Goal: Transaction & Acquisition: Register for event/course

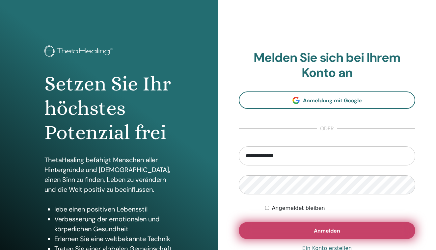
click at [277, 223] on button "Anmelden" at bounding box center [327, 230] width 177 height 17
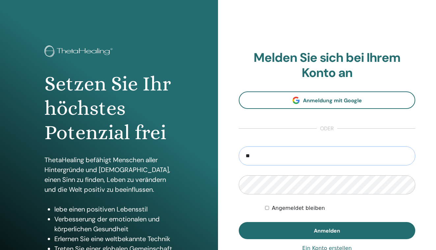
type input "*"
type input "**********"
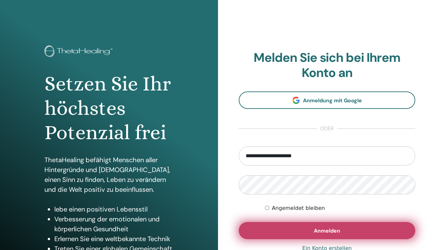
click at [317, 229] on span "Anmelden" at bounding box center [327, 231] width 26 height 7
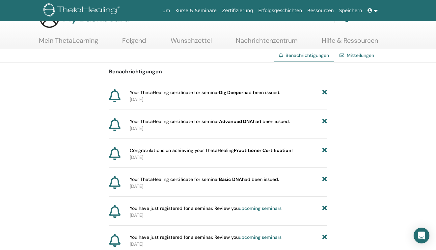
scroll to position [23, 0]
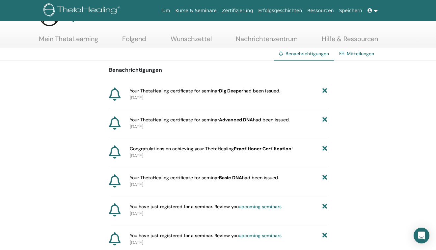
click at [181, 93] on span "Your ThetaHealing certificate for seminar Dig Deeper had been issued." at bounding box center [205, 91] width 151 height 7
click at [203, 87] on div "Benachrichtigungen Your ThetaHealing certificate for seminar Dig Deeper had bee…" at bounding box center [218, 171] width 218 height 221
click at [198, 120] on span "Your ThetaHealing certificate for seminar Advanced DNA had been issued." at bounding box center [210, 120] width 160 height 7
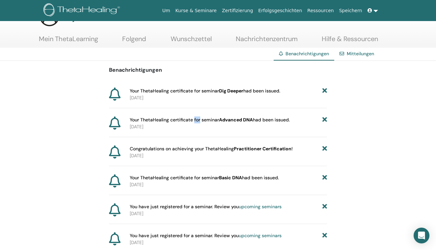
click at [198, 120] on span "Your ThetaHealing certificate for seminar Advanced DNA had been issued." at bounding box center [210, 120] width 160 height 7
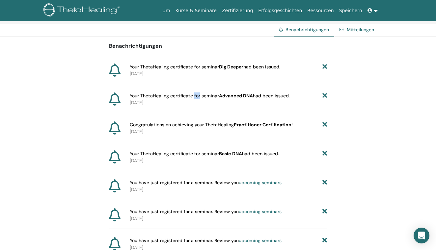
scroll to position [48, 0]
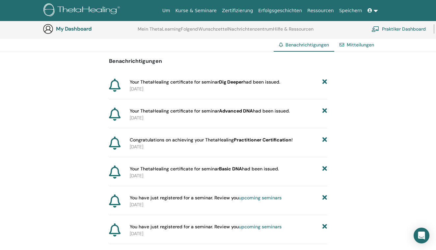
click at [207, 139] on span "Congratulations on achieving your ThetaHealing Practitioner Certification !" at bounding box center [211, 140] width 163 height 7
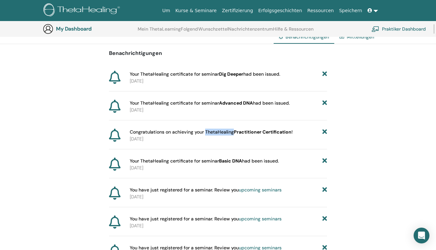
scroll to position [58, 0]
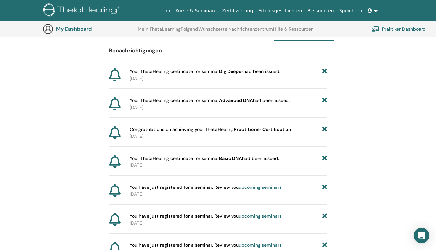
click at [229, 159] on b "Basic DNA" at bounding box center [230, 158] width 23 height 6
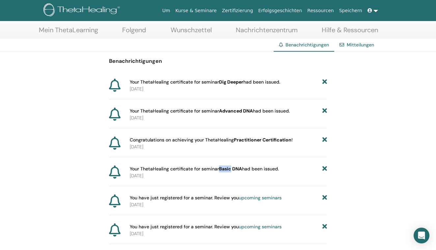
scroll to position [30, 0]
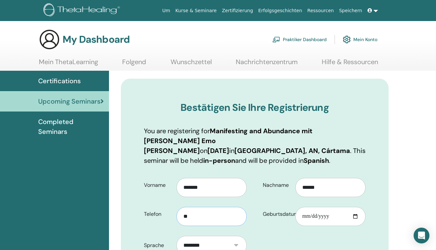
type input "***"
type input "*********"
click at [321, 209] on input "Geburtsdatum" at bounding box center [330, 216] width 70 height 19
click at [314, 207] on input "**********" at bounding box center [330, 216] width 70 height 19
click at [333, 207] on input "**********" at bounding box center [330, 216] width 70 height 19
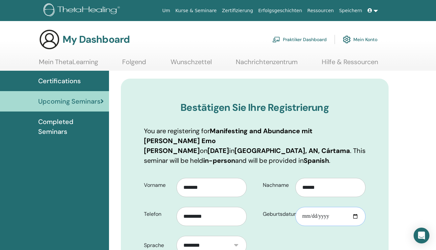
type input "**********"
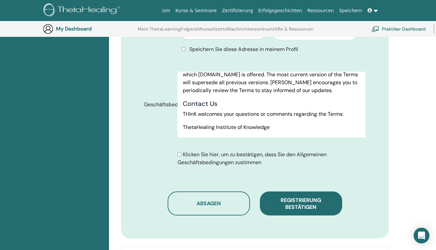
scroll to position [313, 0]
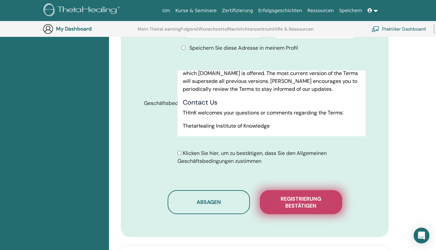
click at [311, 196] on span "Registrierung bestätigen" at bounding box center [301, 203] width 66 height 14
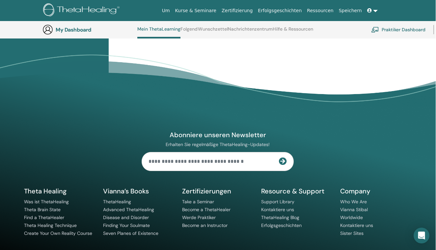
scroll to position [818, 0]
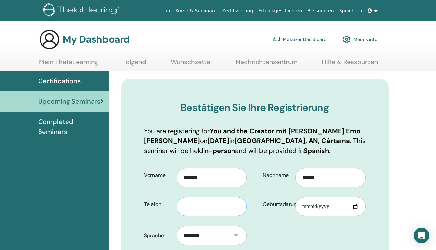
type input "*"
type input "*********"
click at [311, 209] on input "Geburtsdatum" at bounding box center [330, 206] width 70 height 19
click at [304, 208] on input "Geburtsdatum" at bounding box center [330, 206] width 70 height 19
click at [313, 206] on input "Geburtsdatum" at bounding box center [330, 206] width 70 height 19
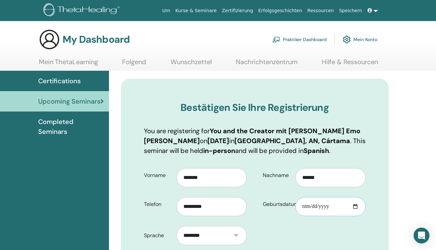
type input "**********"
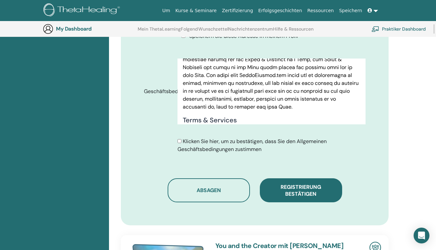
scroll to position [315, 0]
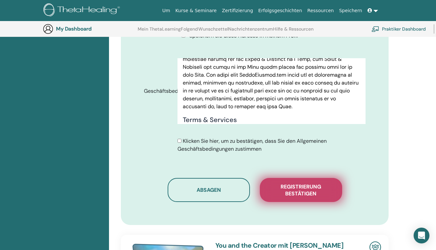
click at [291, 185] on button "Registrierung bestätigen" at bounding box center [301, 190] width 82 height 24
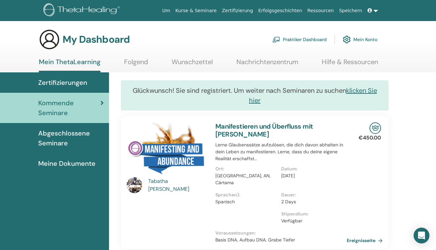
click at [59, 165] on span "Meine Dokumente" at bounding box center [66, 164] width 57 height 10
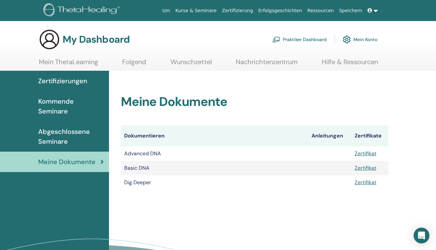
click at [367, 154] on link "Zertifikat" at bounding box center [366, 153] width 22 height 7
click at [366, 169] on link "Zertifikat" at bounding box center [366, 168] width 22 height 7
click at [367, 184] on link "Zertifikat" at bounding box center [366, 182] width 22 height 7
click at [65, 139] on span "Abgeschlossene Seminare" at bounding box center [71, 137] width 66 height 20
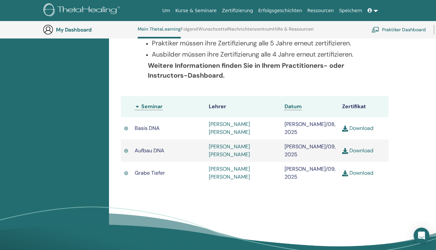
scroll to position [150, 0]
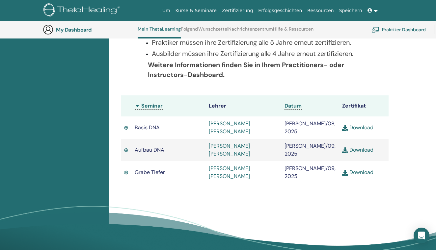
click at [151, 124] on span "Basis DNA" at bounding box center [147, 127] width 25 height 7
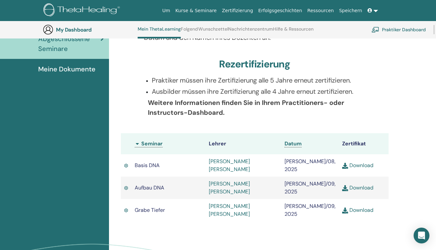
scroll to position [110, 0]
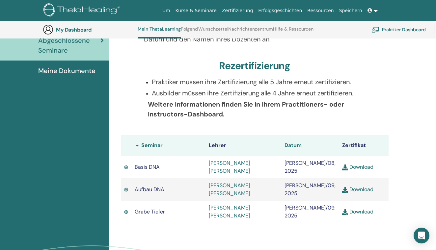
click at [352, 164] on link "Download" at bounding box center [357, 167] width 31 height 7
click at [353, 186] on link "Download" at bounding box center [357, 189] width 31 height 7
click at [355, 209] on link "Download" at bounding box center [357, 212] width 31 height 7
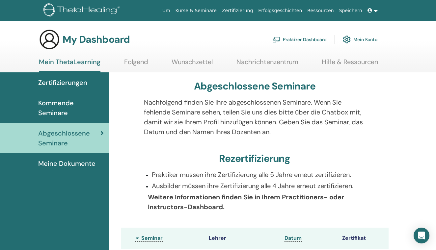
scroll to position [0, 0]
click at [69, 107] on span "Kommende Seminare" at bounding box center [71, 108] width 66 height 20
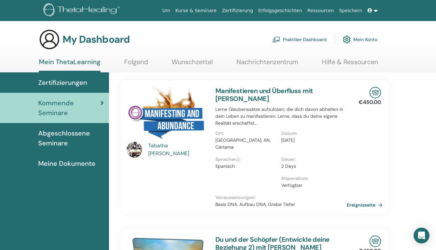
click at [63, 81] on span "Zertifizierungen" at bounding box center [62, 83] width 49 height 10
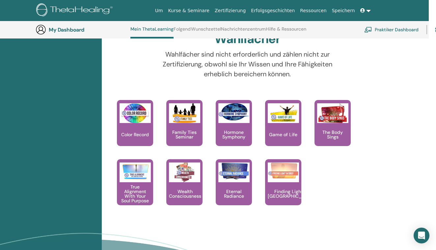
scroll to position [687, 7]
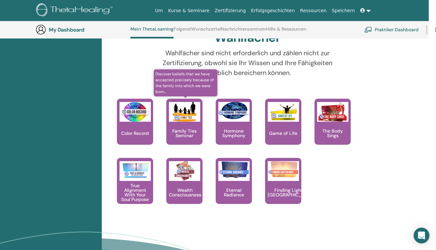
click at [183, 122] on div "Family Ties Seminar" at bounding box center [184, 122] width 36 height 46
